Goal: Task Accomplishment & Management: Use online tool/utility

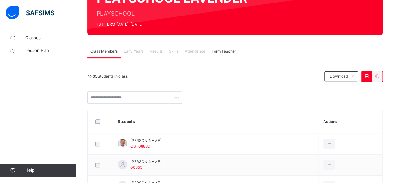
scroll to position [99, 0]
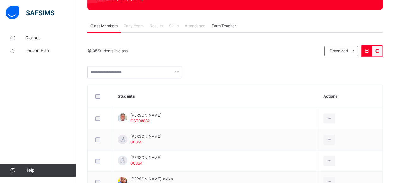
click at [197, 26] on span "Attendance" at bounding box center [195, 26] width 21 height 6
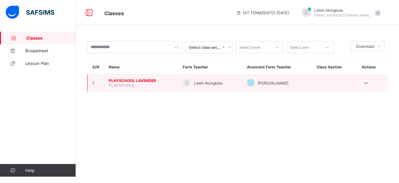
click at [145, 79] on span "PLAYSCHOOL LAVENDER" at bounding box center [141, 80] width 64 height 5
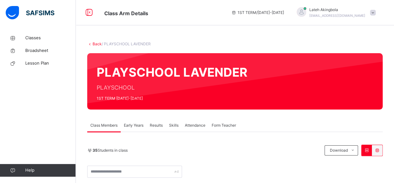
click at [196, 125] on span "Attendance" at bounding box center [195, 125] width 21 height 6
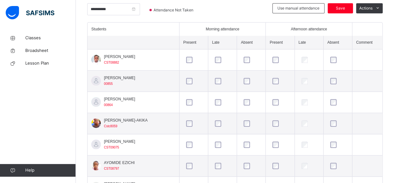
scroll to position [165, 0]
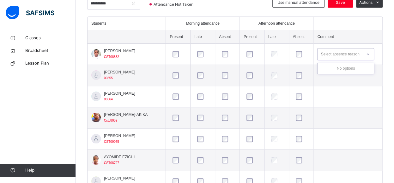
click at [332, 52] on div "Select absence reason" at bounding box center [340, 54] width 39 height 12
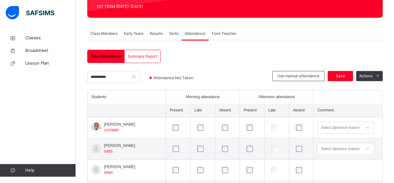
scroll to position [89, 0]
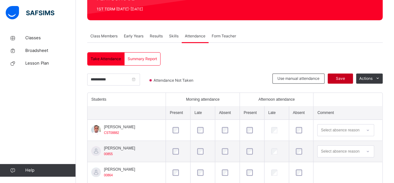
click at [342, 76] on span "Save" at bounding box center [340, 78] width 16 height 6
